Goal: Book appointment/travel/reservation

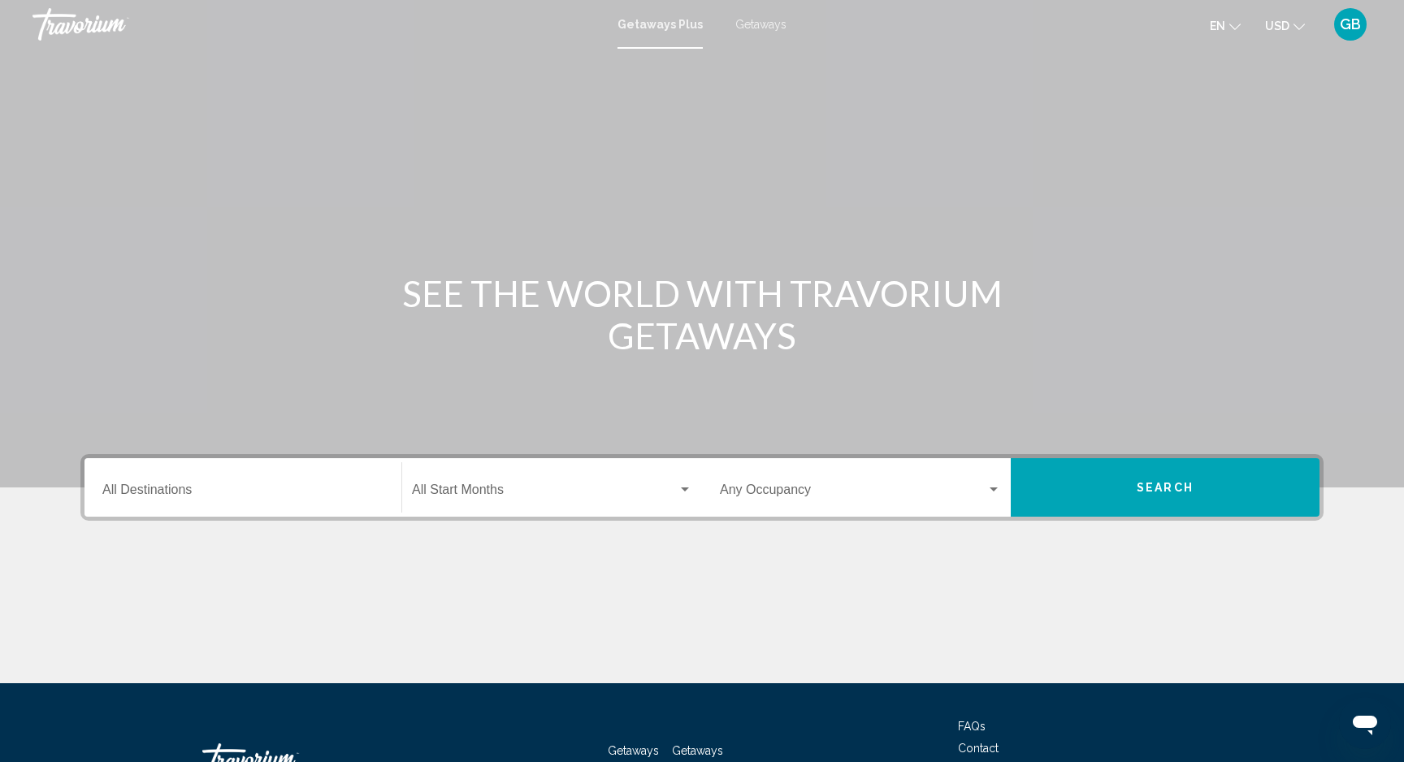
click at [771, 28] on span "Getaways" at bounding box center [760, 24] width 51 height 13
click at [126, 484] on div "Destination All Destinations" at bounding box center [242, 487] width 281 height 51
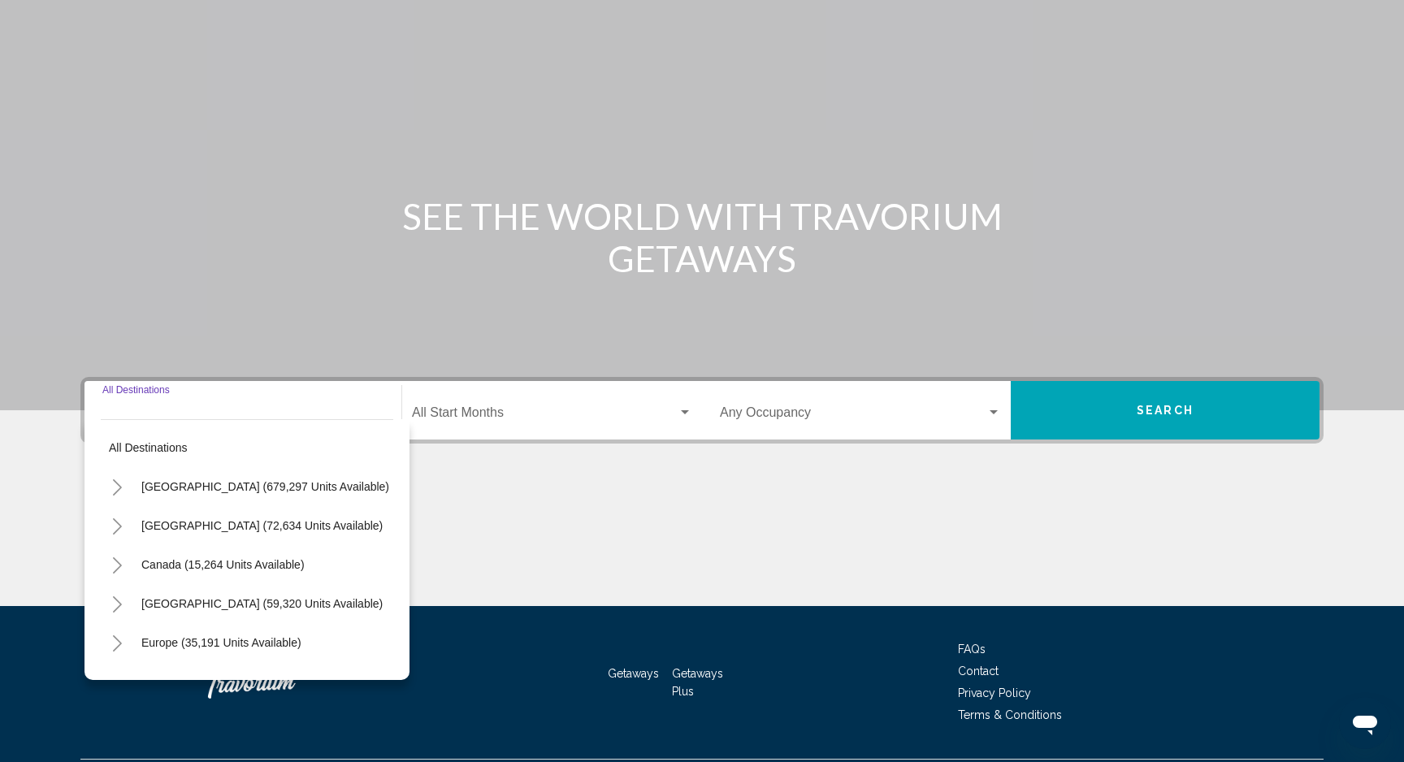
scroll to position [120, 0]
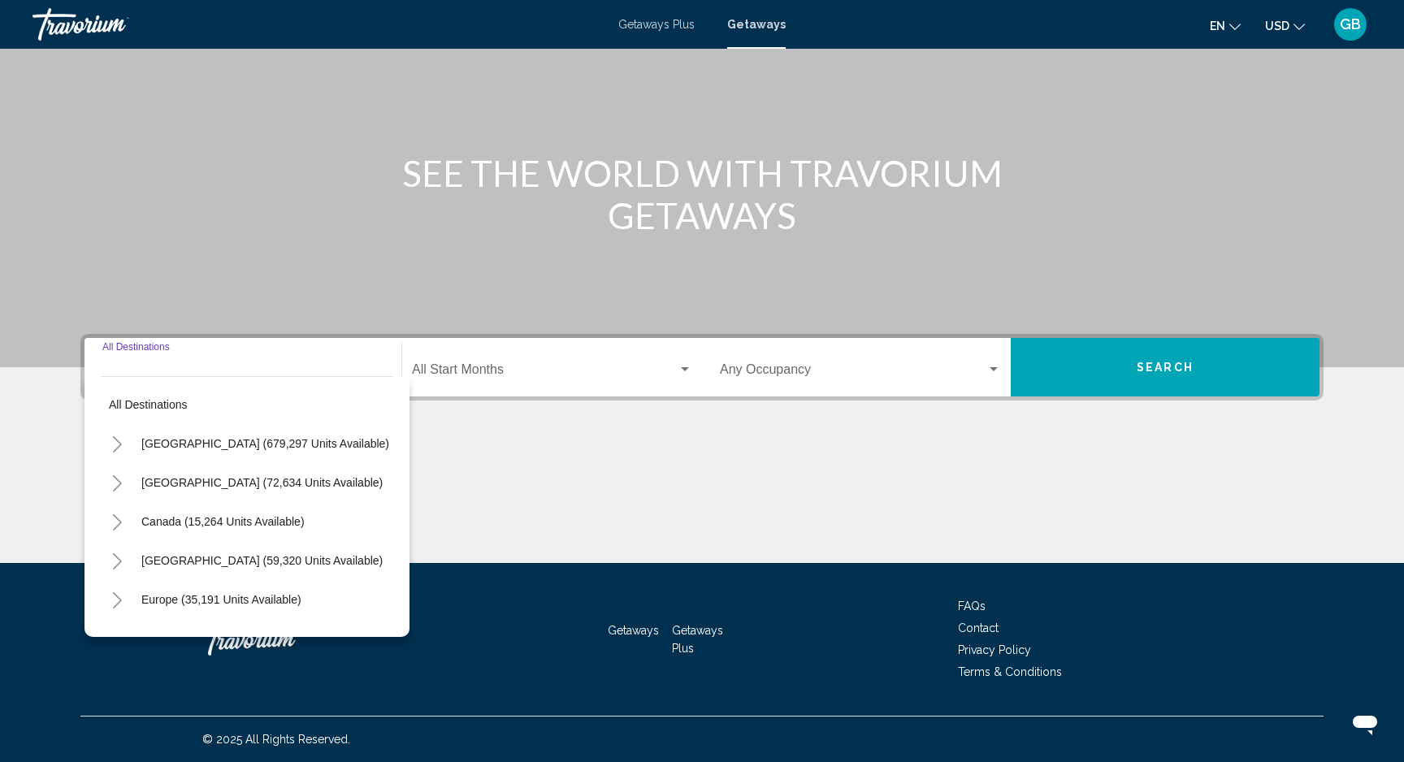
click at [119, 483] on icon "Toggle Mexico (72,634 units available)" at bounding box center [117, 483] width 12 height 16
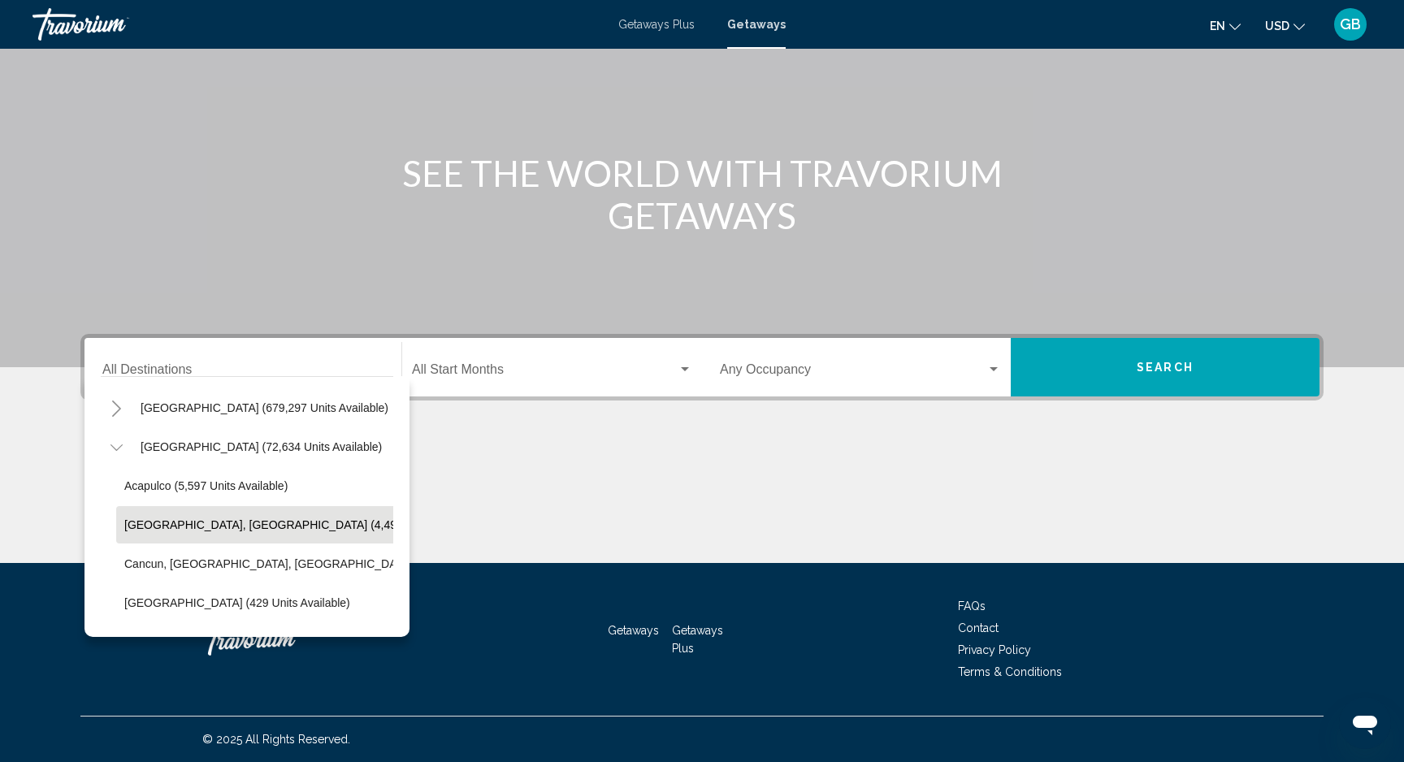
scroll to position [37, 4]
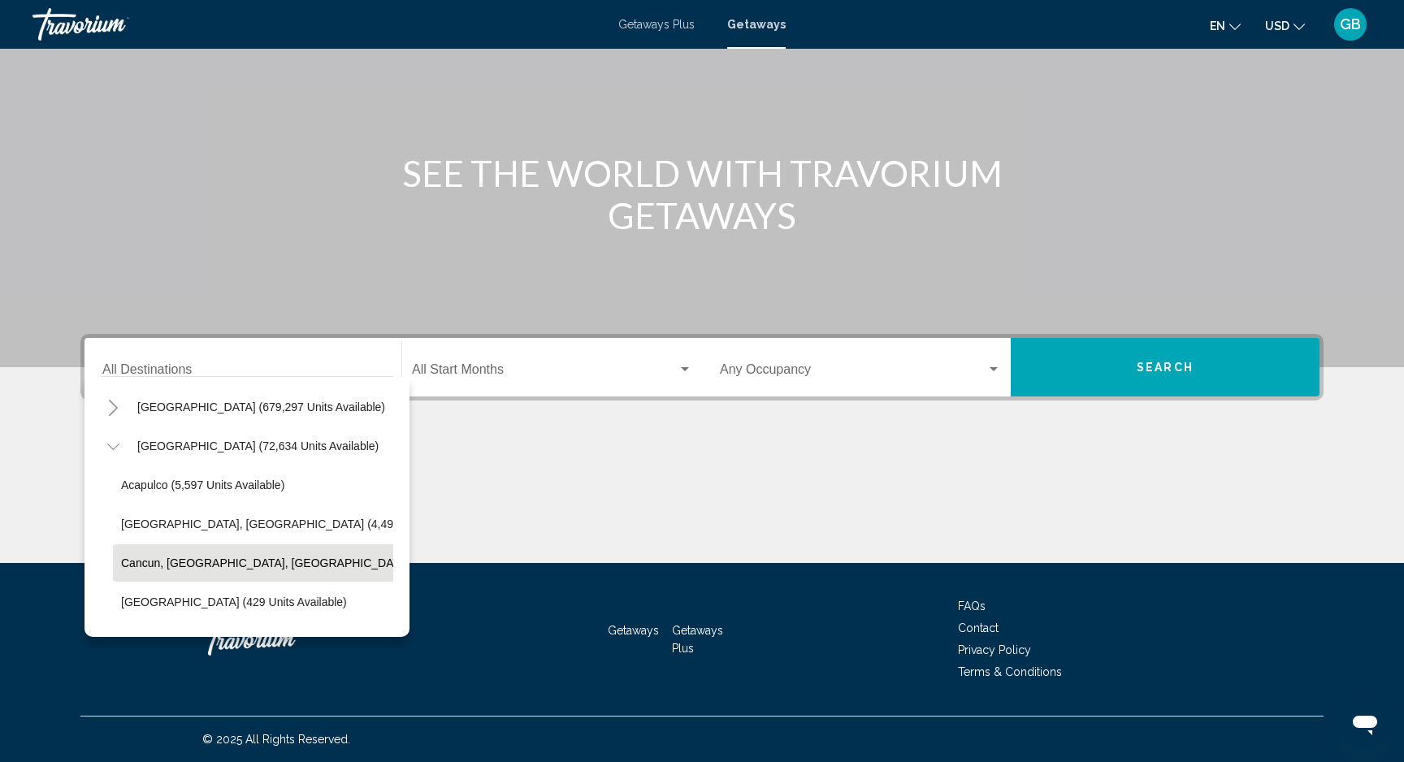
click at [145, 561] on span "Cancun, [GEOGRAPHIC_DATA], [GEOGRAPHIC_DATA] (33,826 units available)" at bounding box center [327, 563] width 412 height 13
type input "**********"
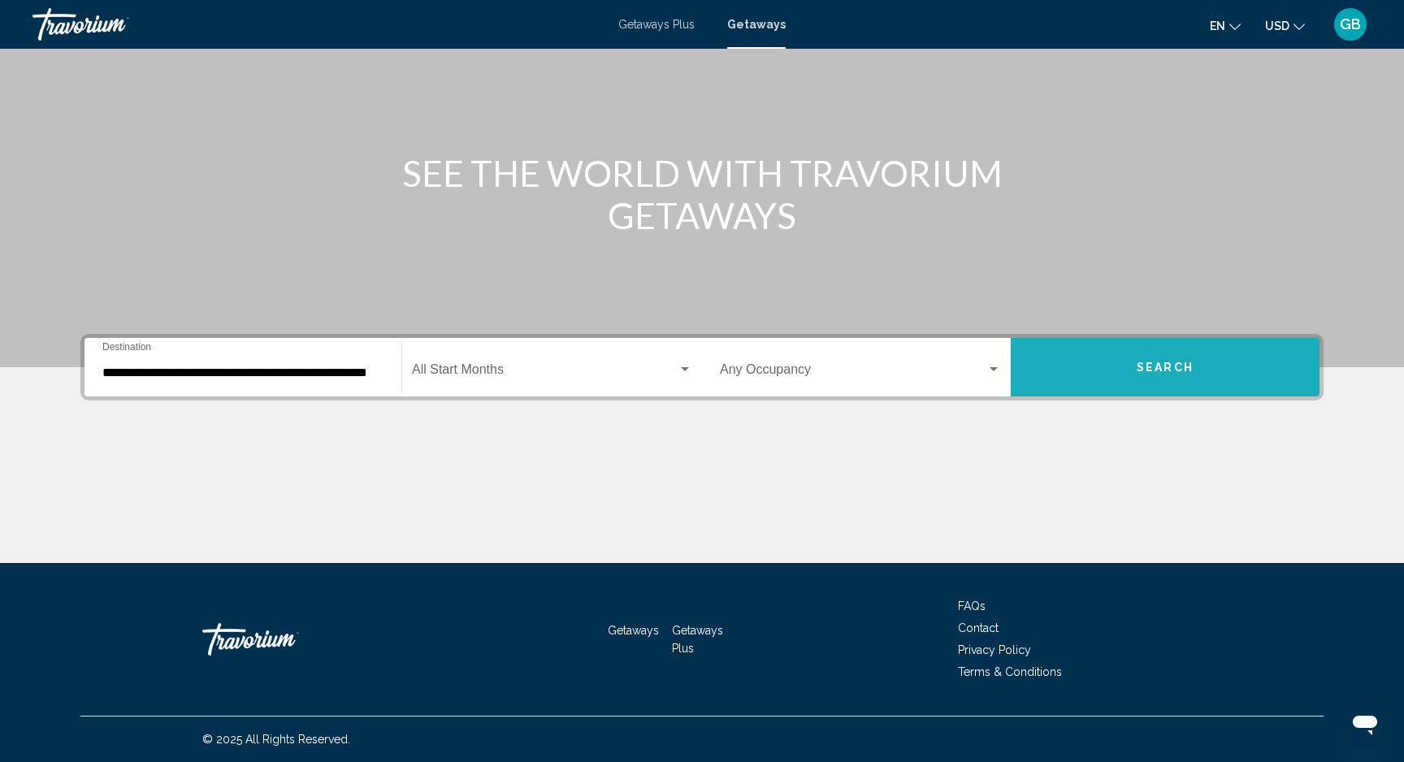
click at [1110, 361] on button "Search" at bounding box center [1165, 367] width 309 height 58
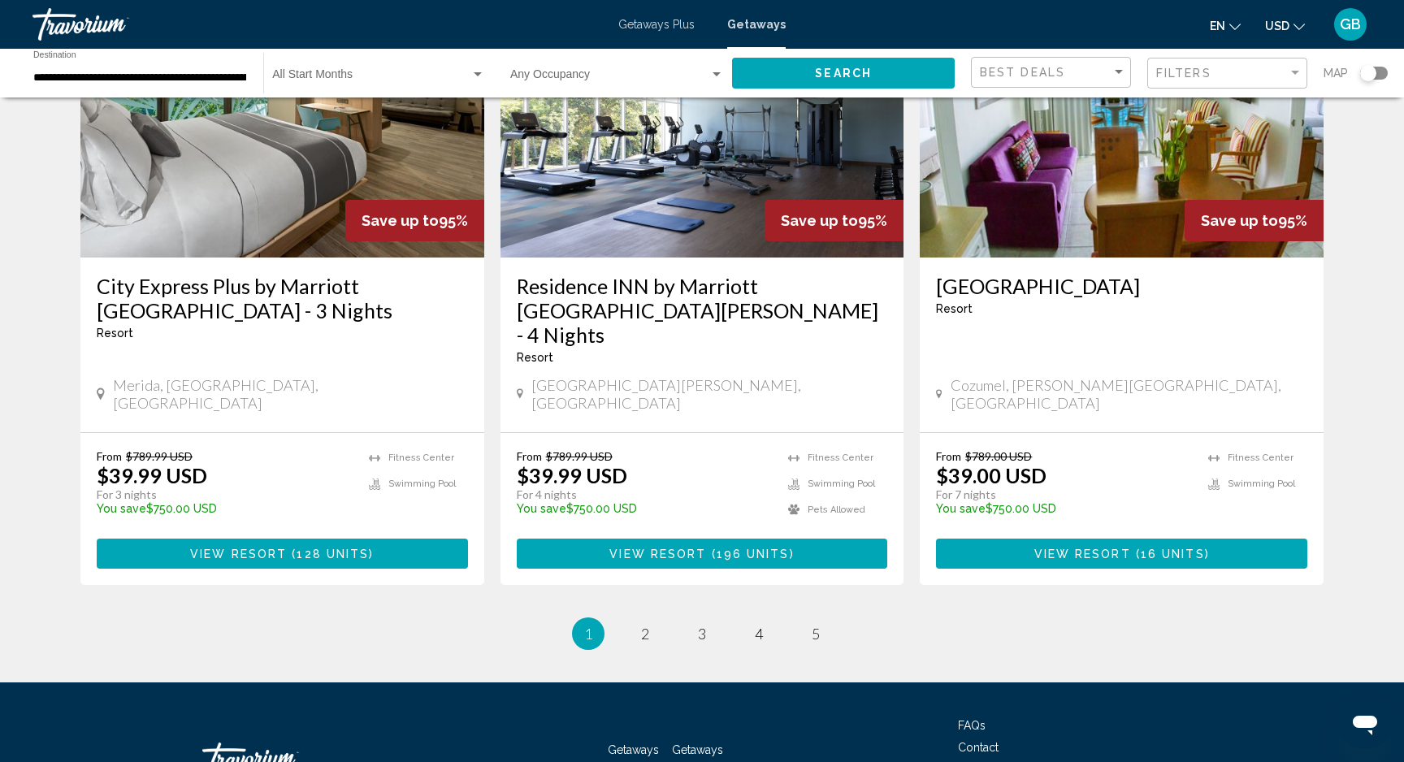
scroll to position [1985, 0]
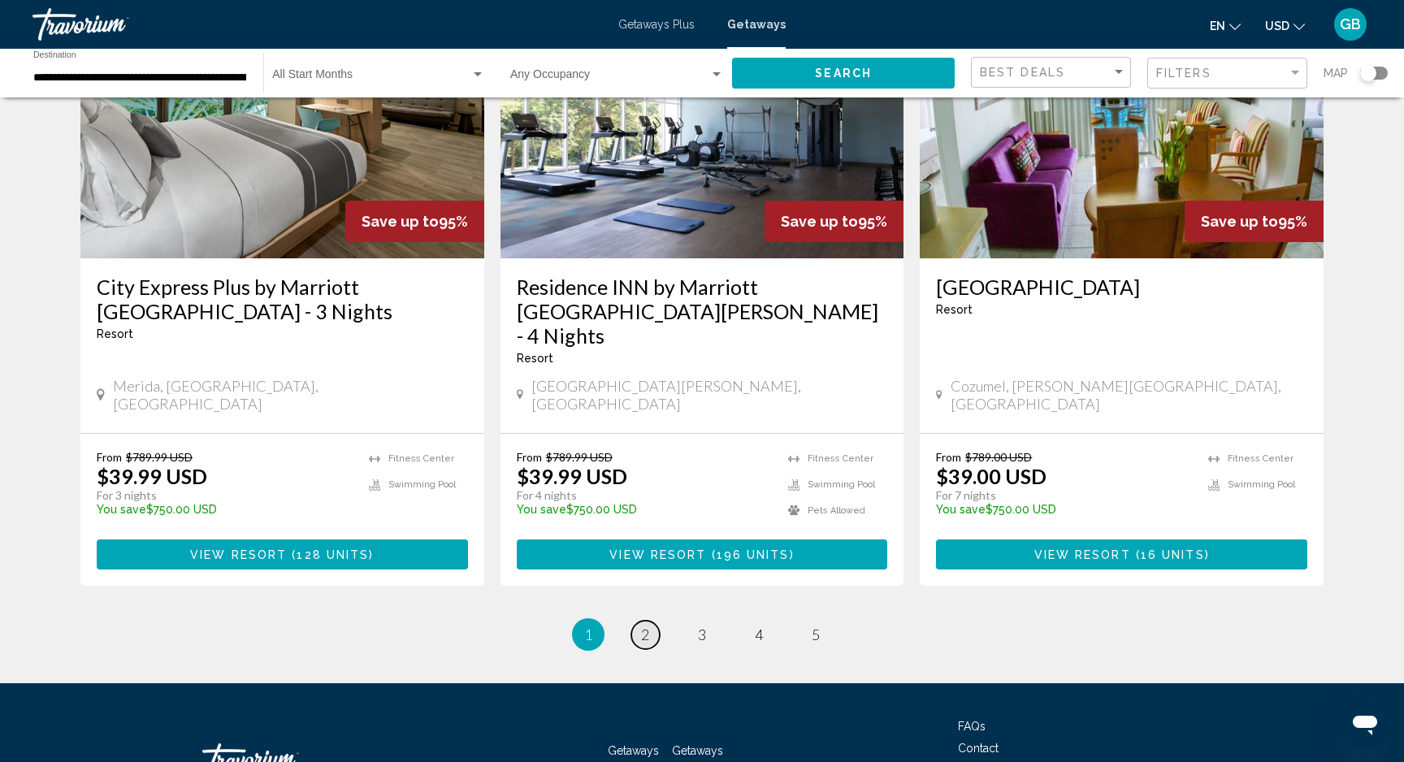
click at [646, 626] on span "2" at bounding box center [645, 635] width 8 height 18
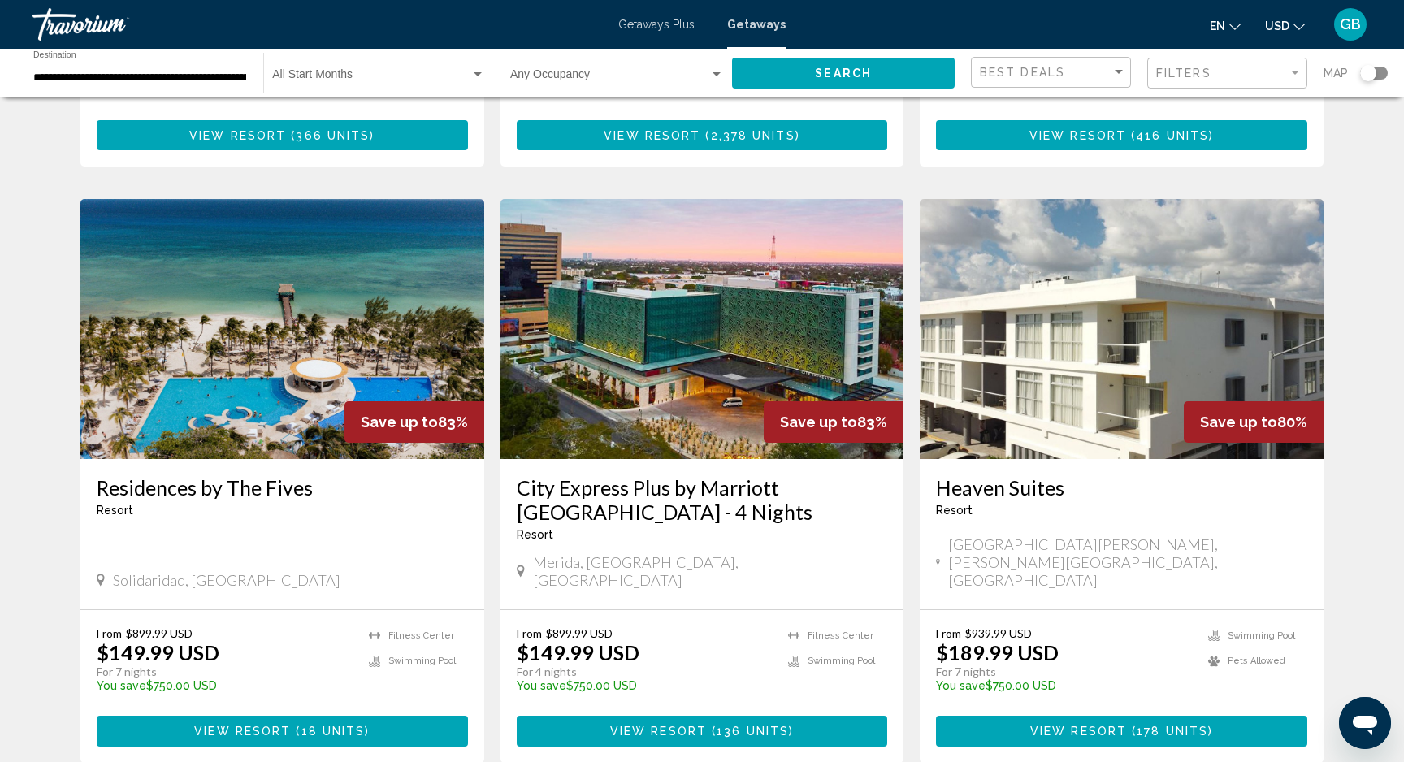
scroll to position [570, 0]
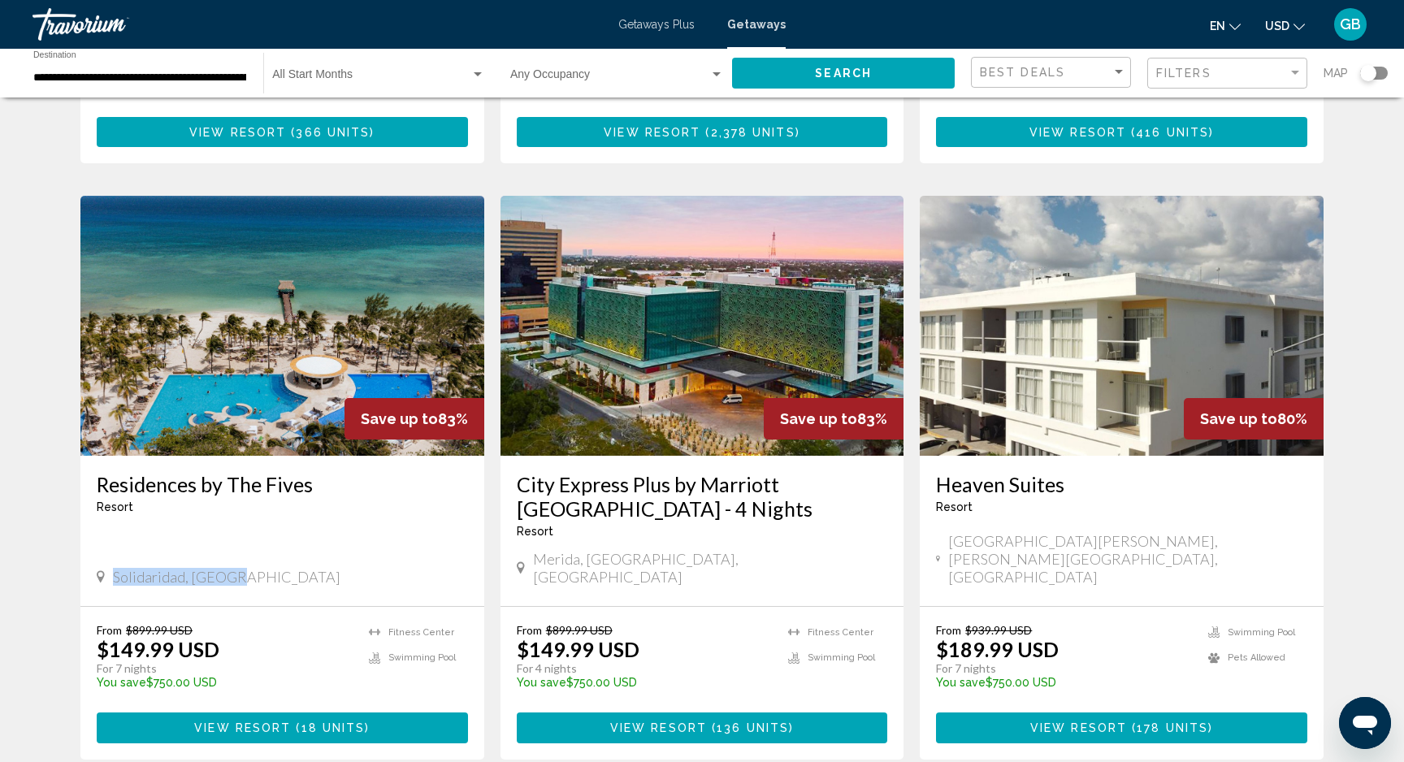
drag, startPoint x: 115, startPoint y: 544, endPoint x: 237, endPoint y: 542, distance: 122.7
copy span "Solidaridad, [GEOGRAPHIC_DATA]"
click at [1353, 27] on span "GB" at bounding box center [1350, 24] width 21 height 16
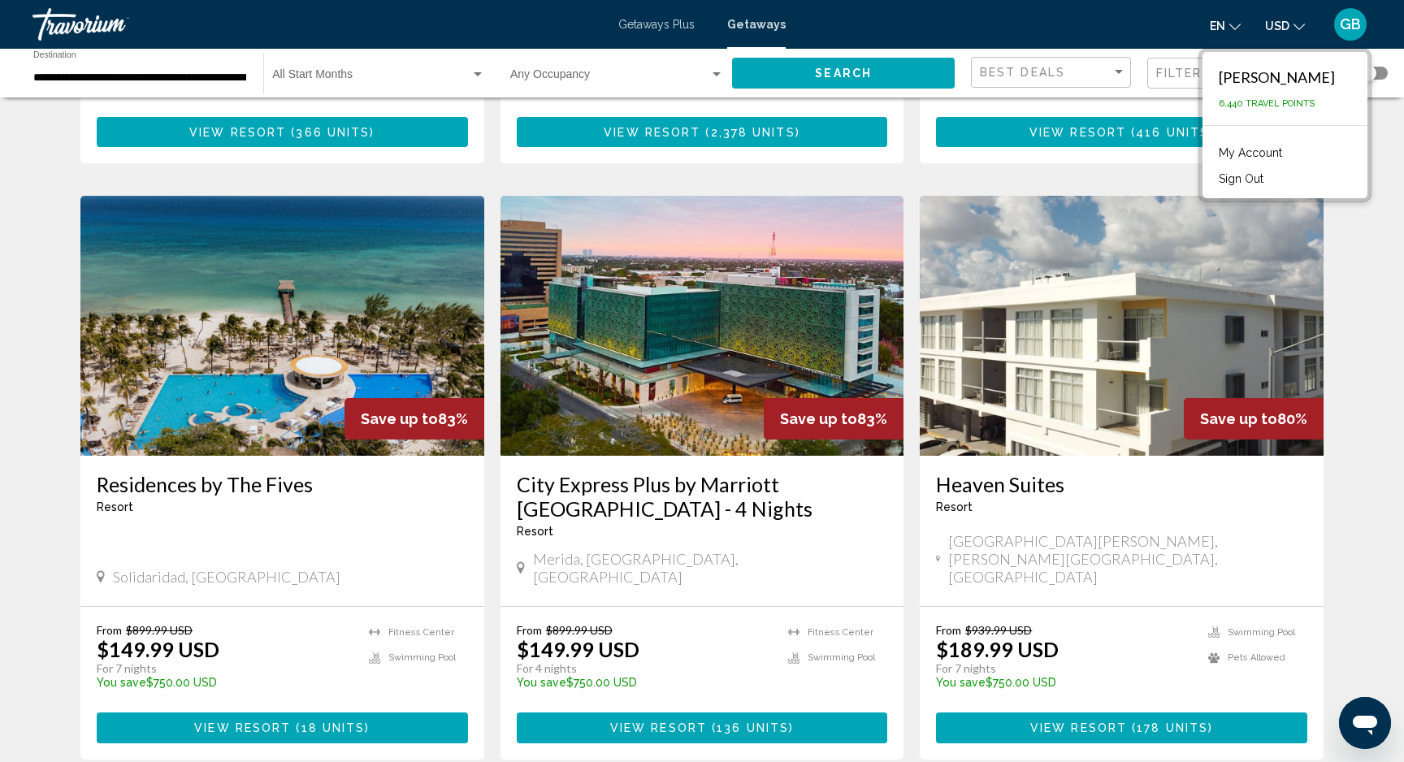
click at [1094, 59] on div "Best Deals" at bounding box center [1053, 73] width 146 height 30
